Goal: Task Accomplishment & Management: Manage account settings

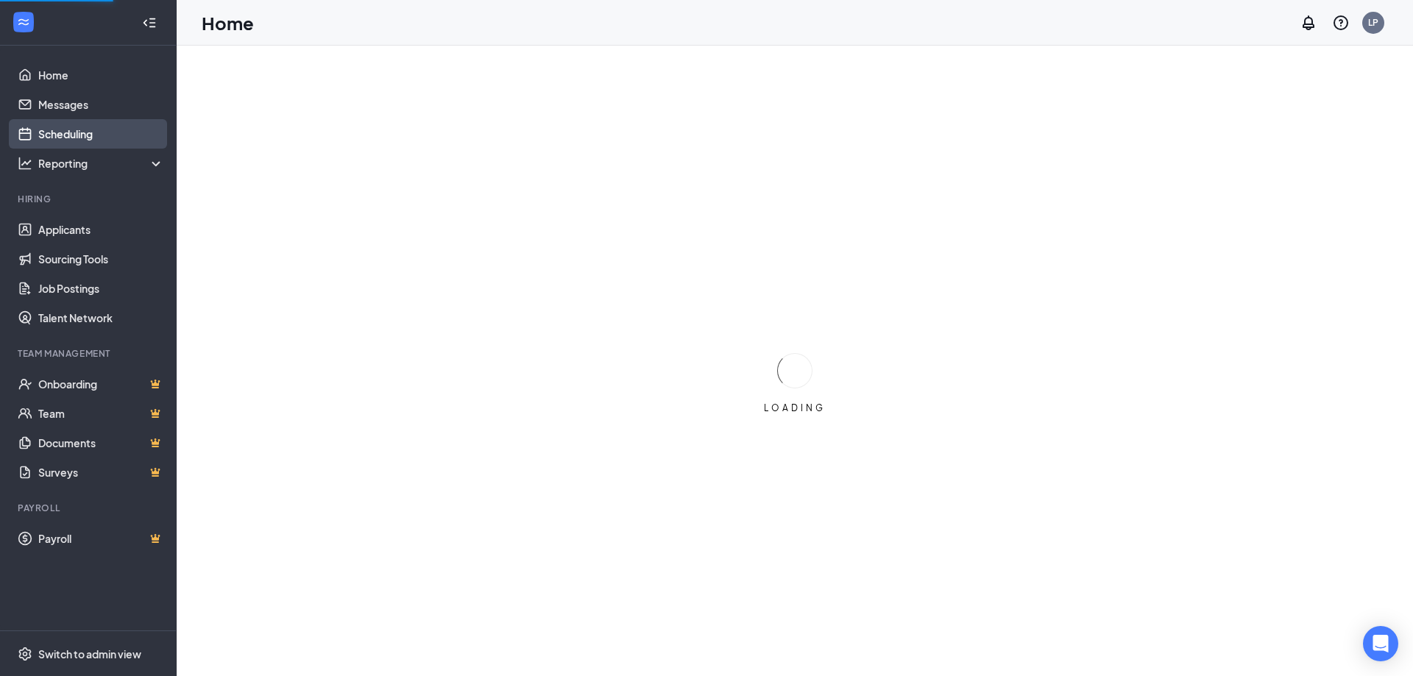
click at [62, 132] on link "Scheduling" at bounding box center [101, 133] width 126 height 29
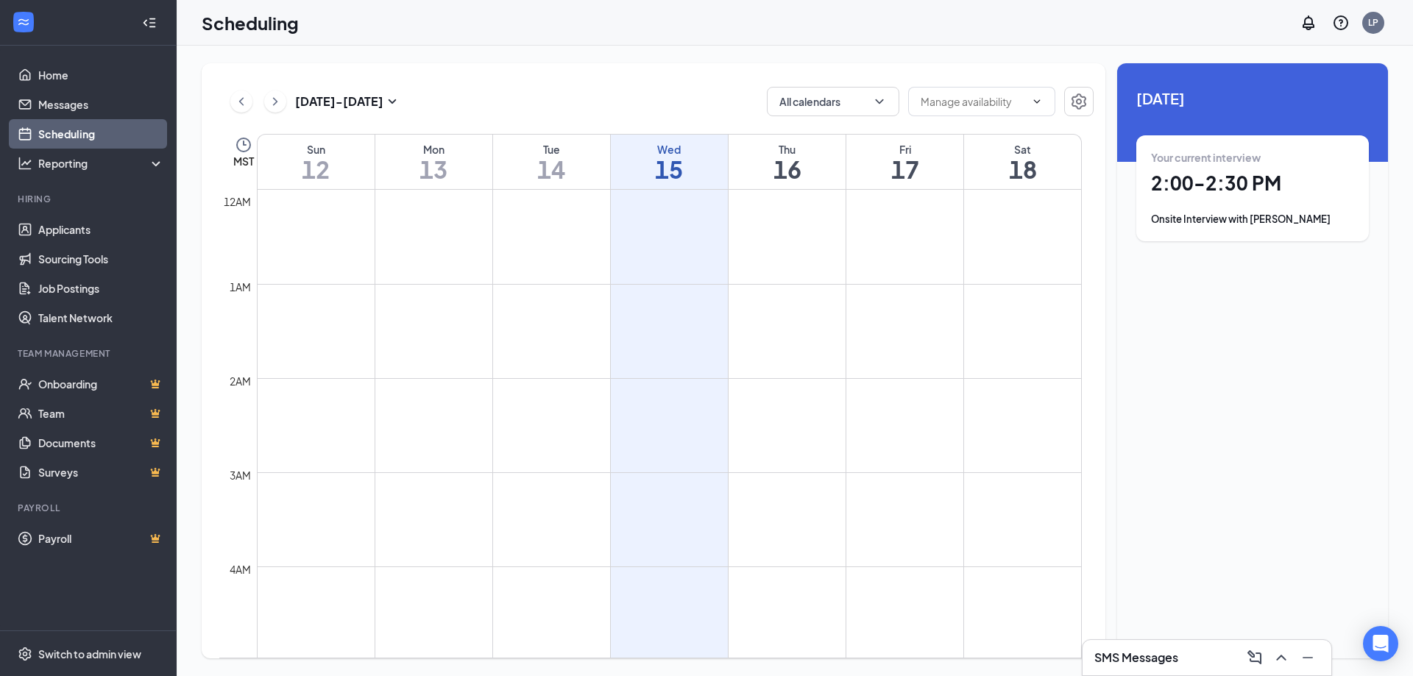
scroll to position [1092, 0]
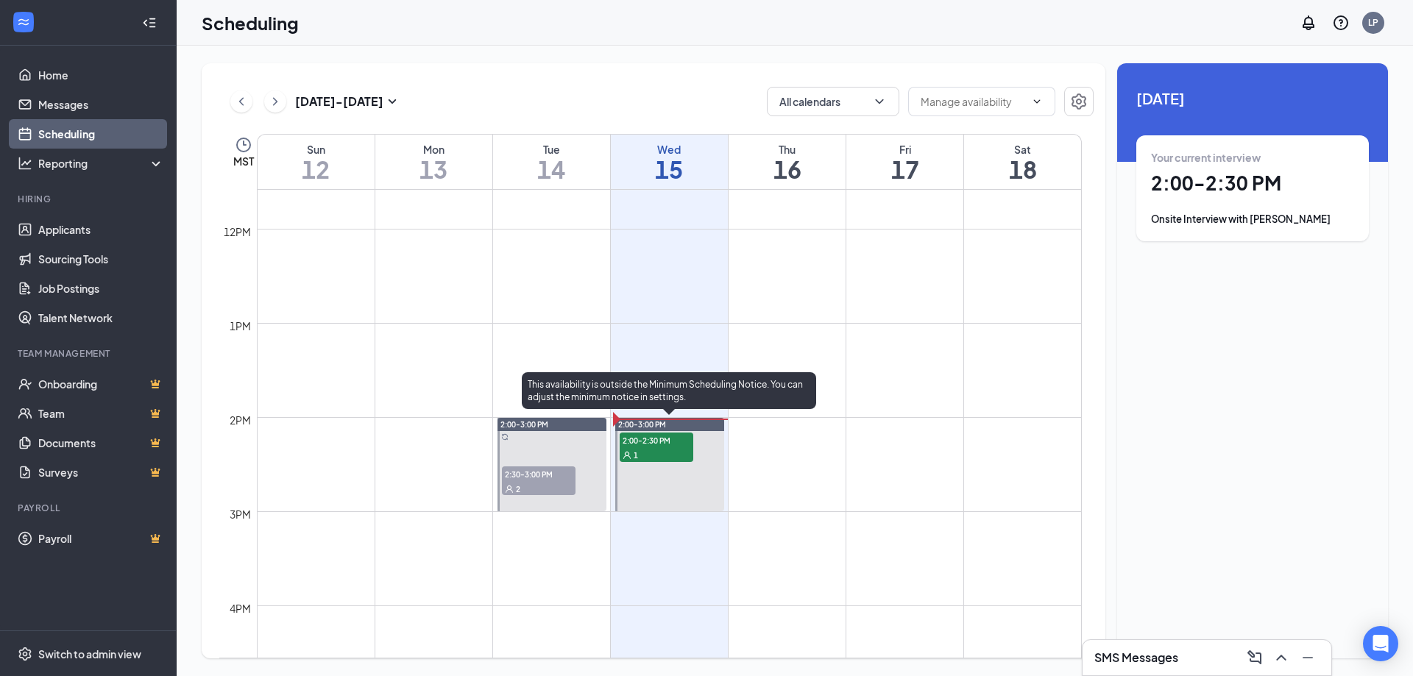
click at [664, 445] on span "2:00-2:30 PM" at bounding box center [657, 440] width 74 height 15
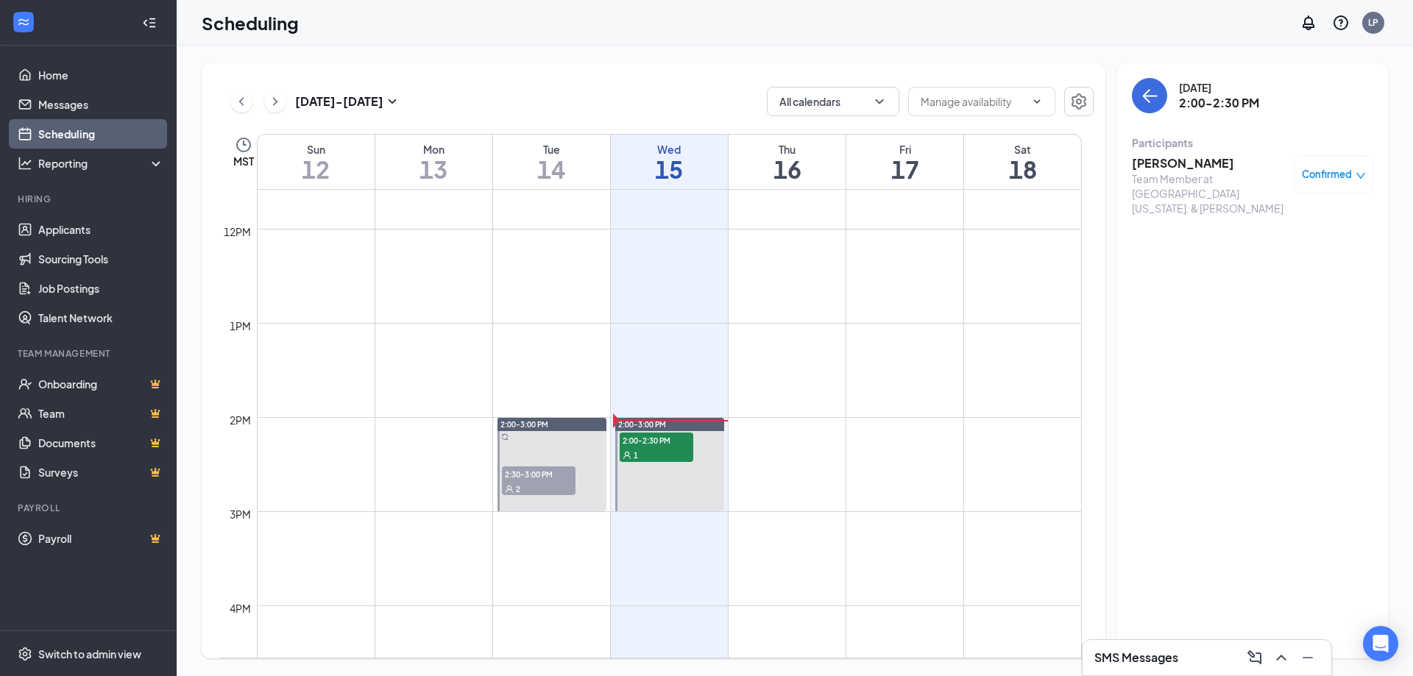
click at [1186, 158] on h3 "[PERSON_NAME]" at bounding box center [1209, 163] width 155 height 16
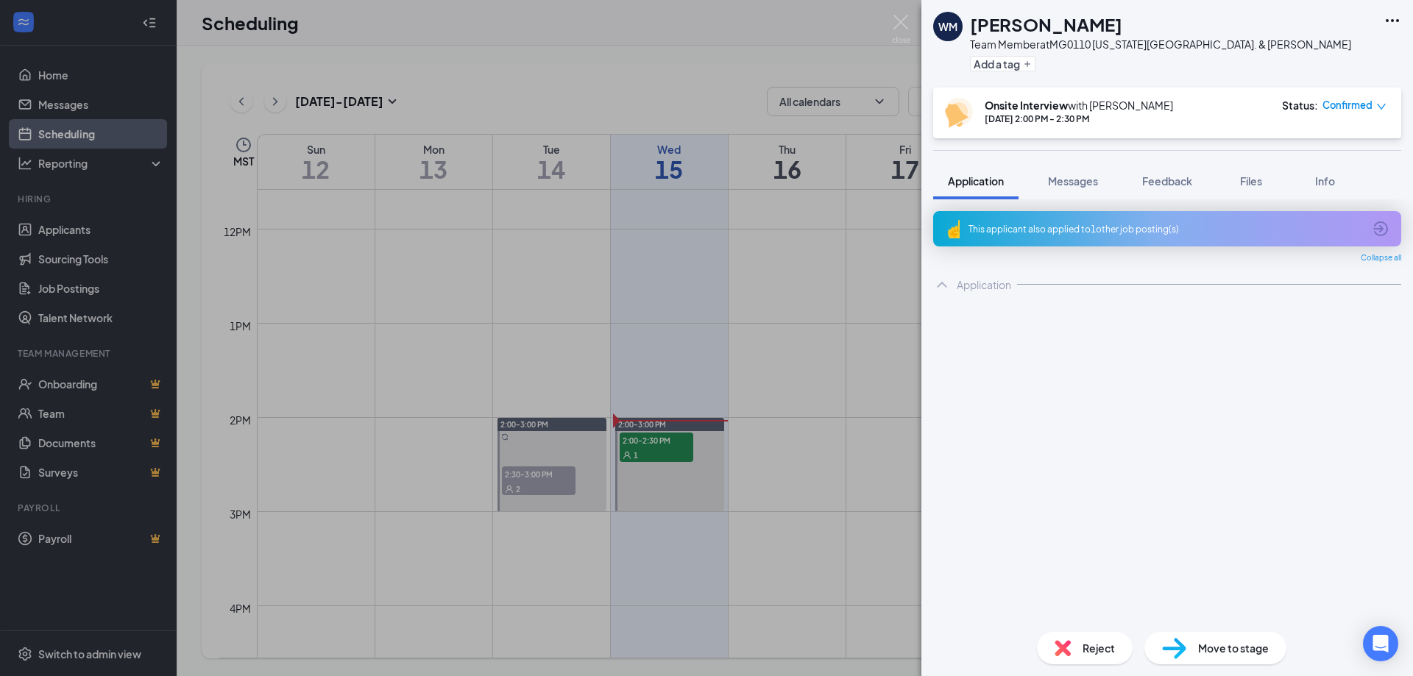
click at [1121, 233] on div "This applicant also applied to 1 other job posting(s)" at bounding box center [1166, 229] width 395 height 13
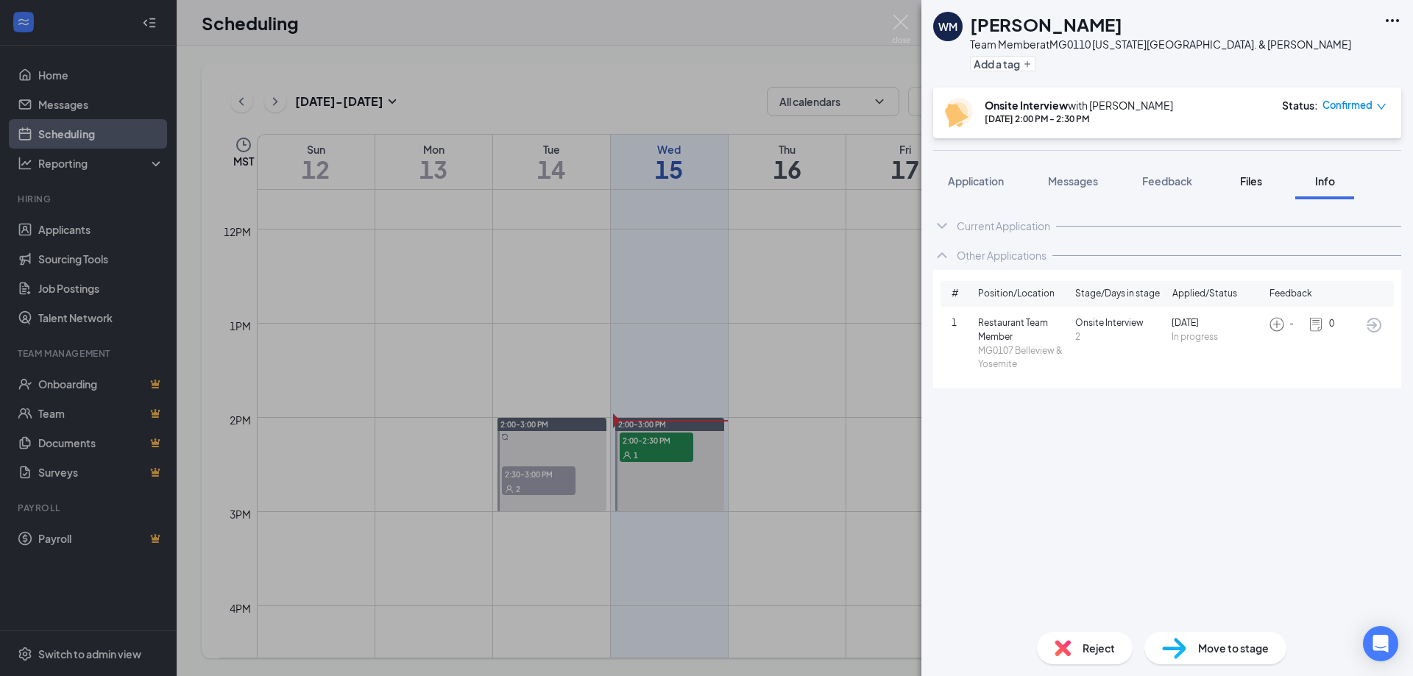
click at [1272, 186] on button "Files" at bounding box center [1251, 181] width 59 height 37
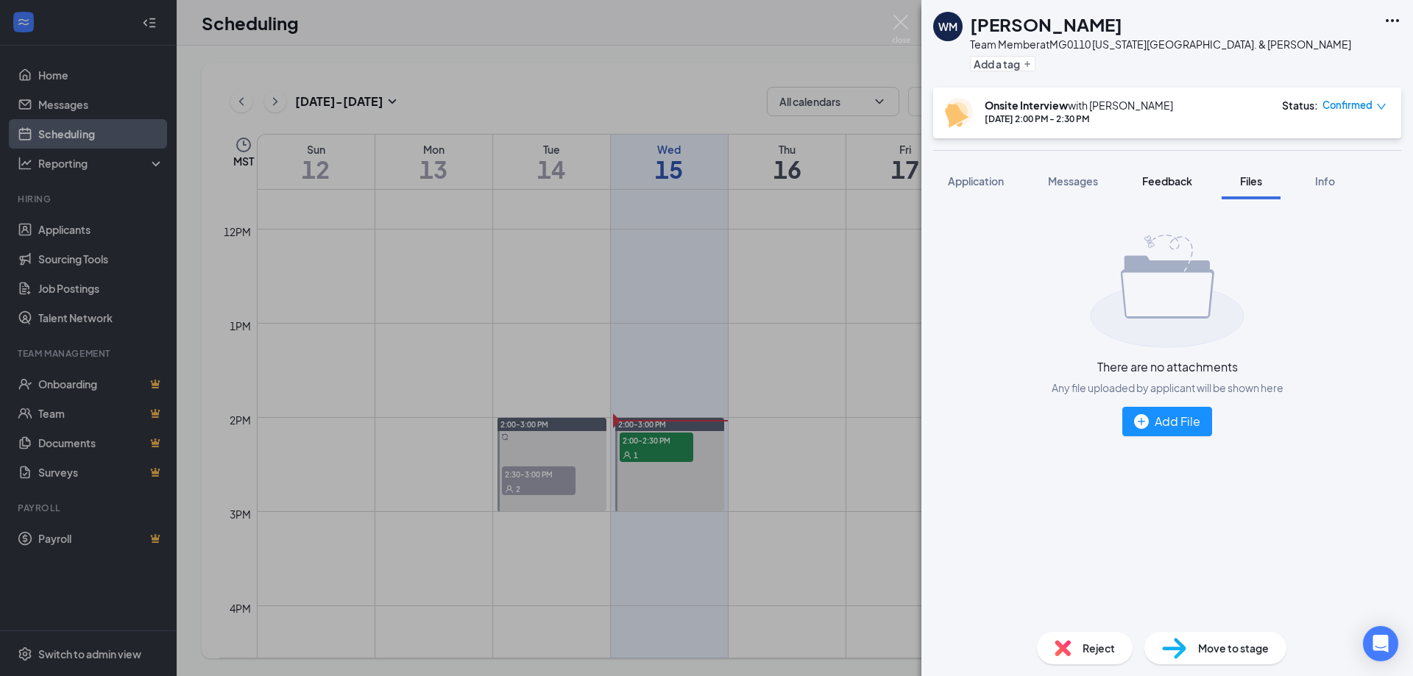
click at [1198, 183] on button "Feedback" at bounding box center [1167, 181] width 79 height 37
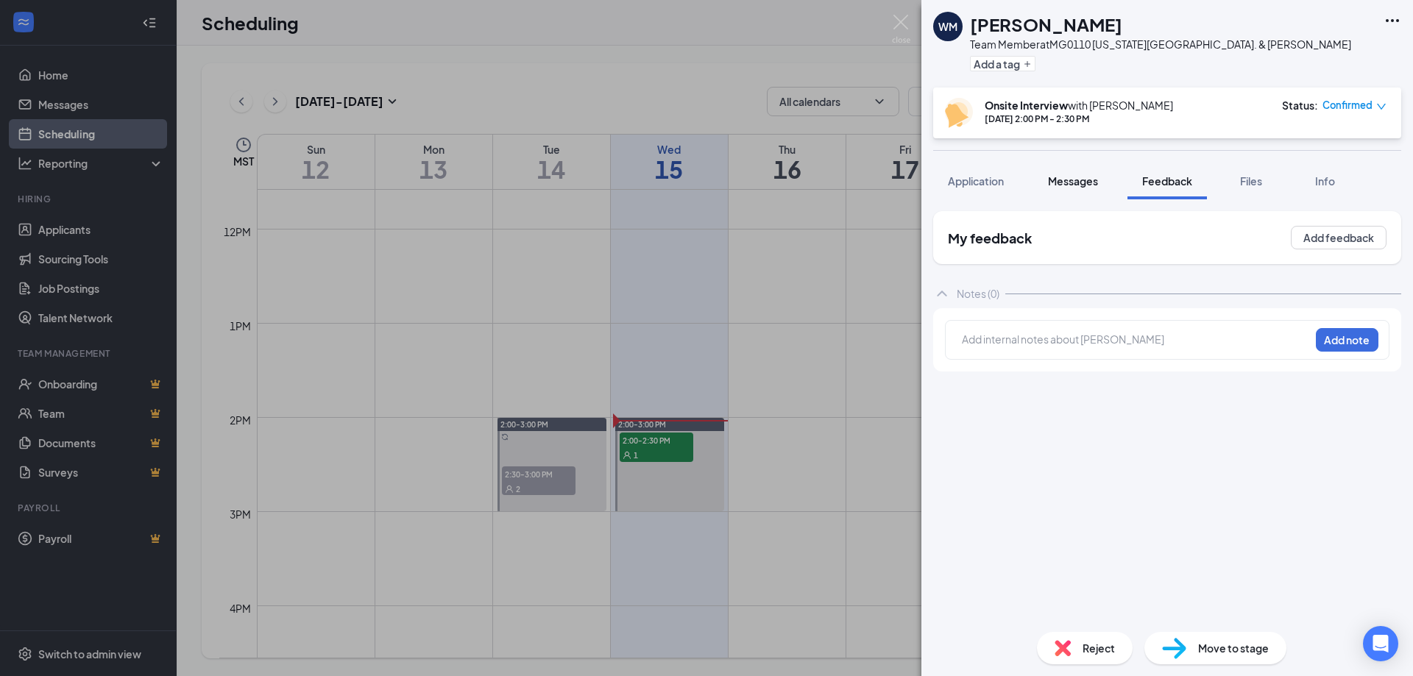
click at [1072, 185] on span "Messages" at bounding box center [1073, 180] width 50 height 13
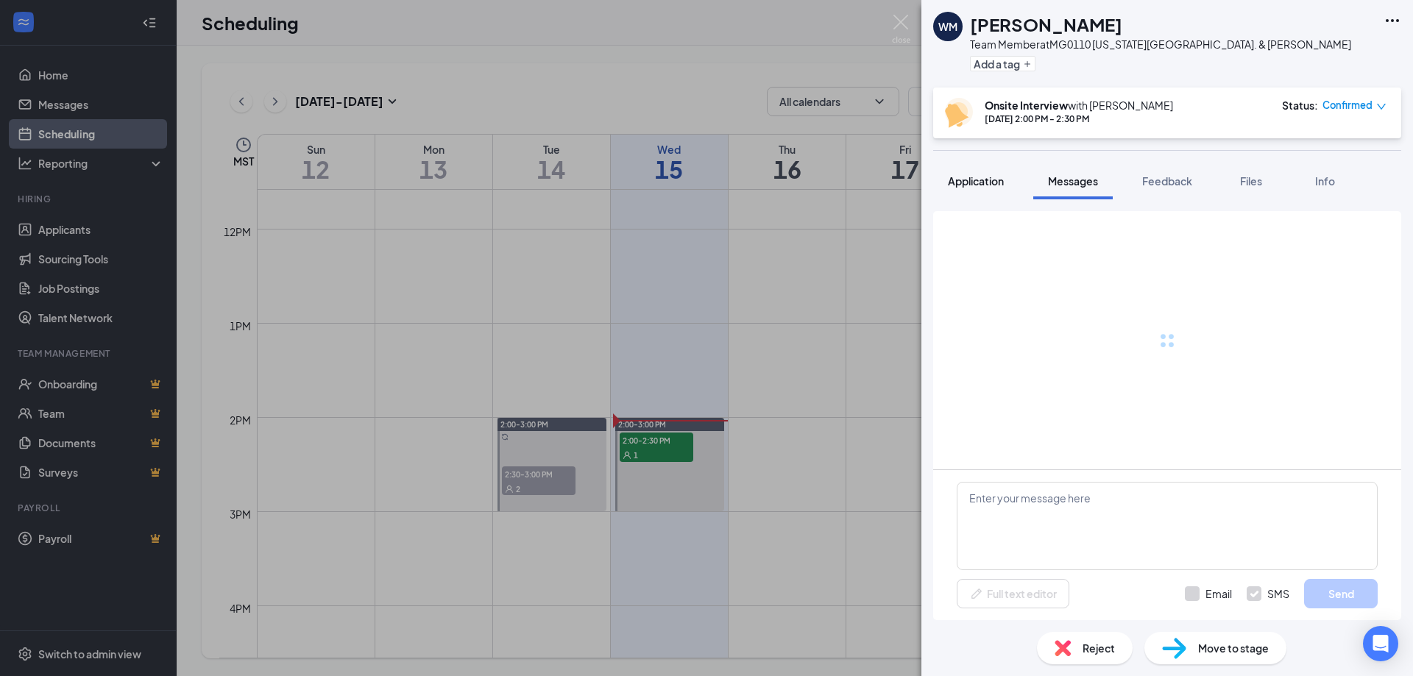
click at [995, 185] on span "Application" at bounding box center [976, 180] width 56 height 13
